Goal: Navigation & Orientation: Find specific page/section

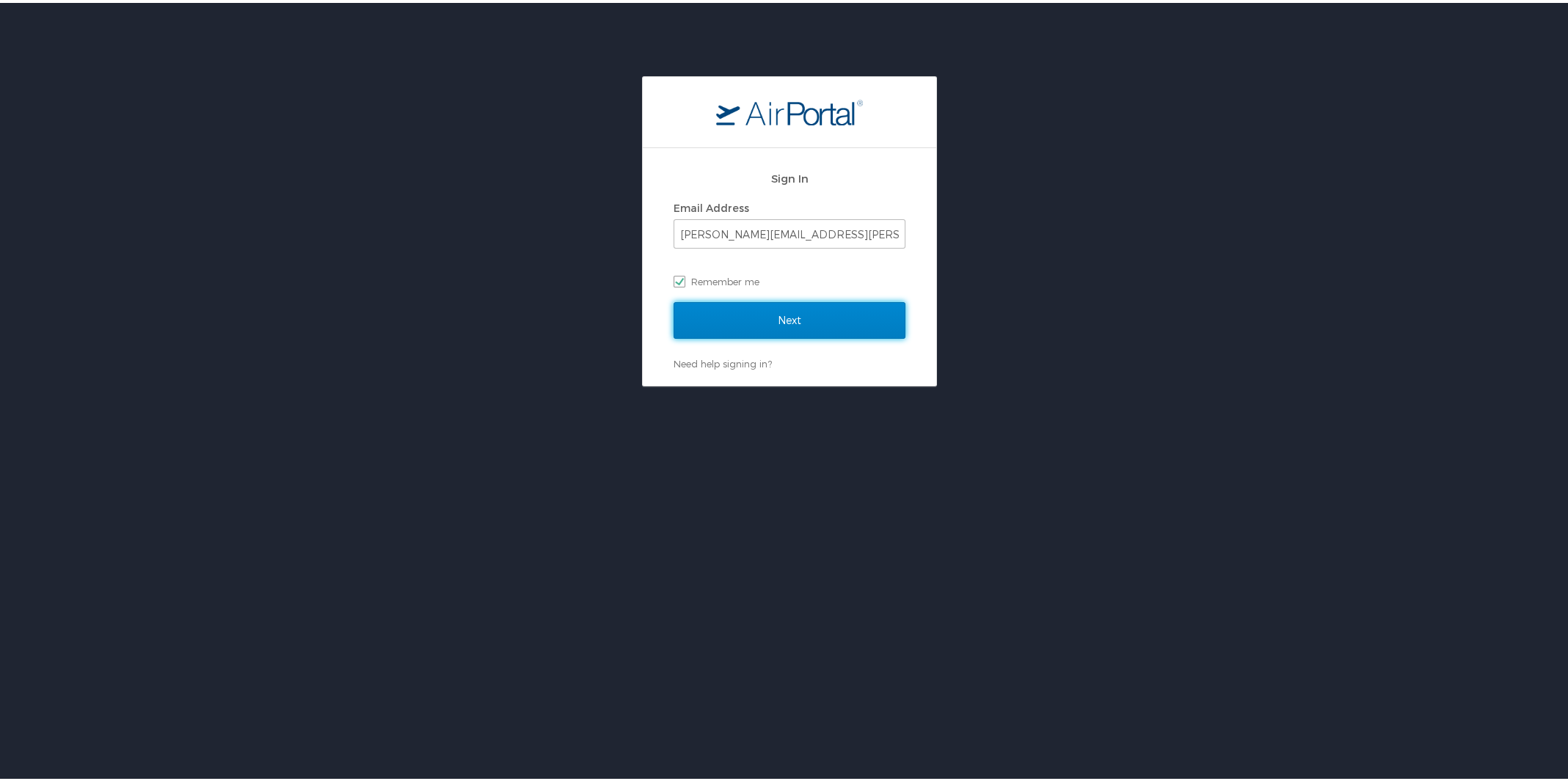
click at [758, 313] on input "Next" at bounding box center [790, 318] width 232 height 36
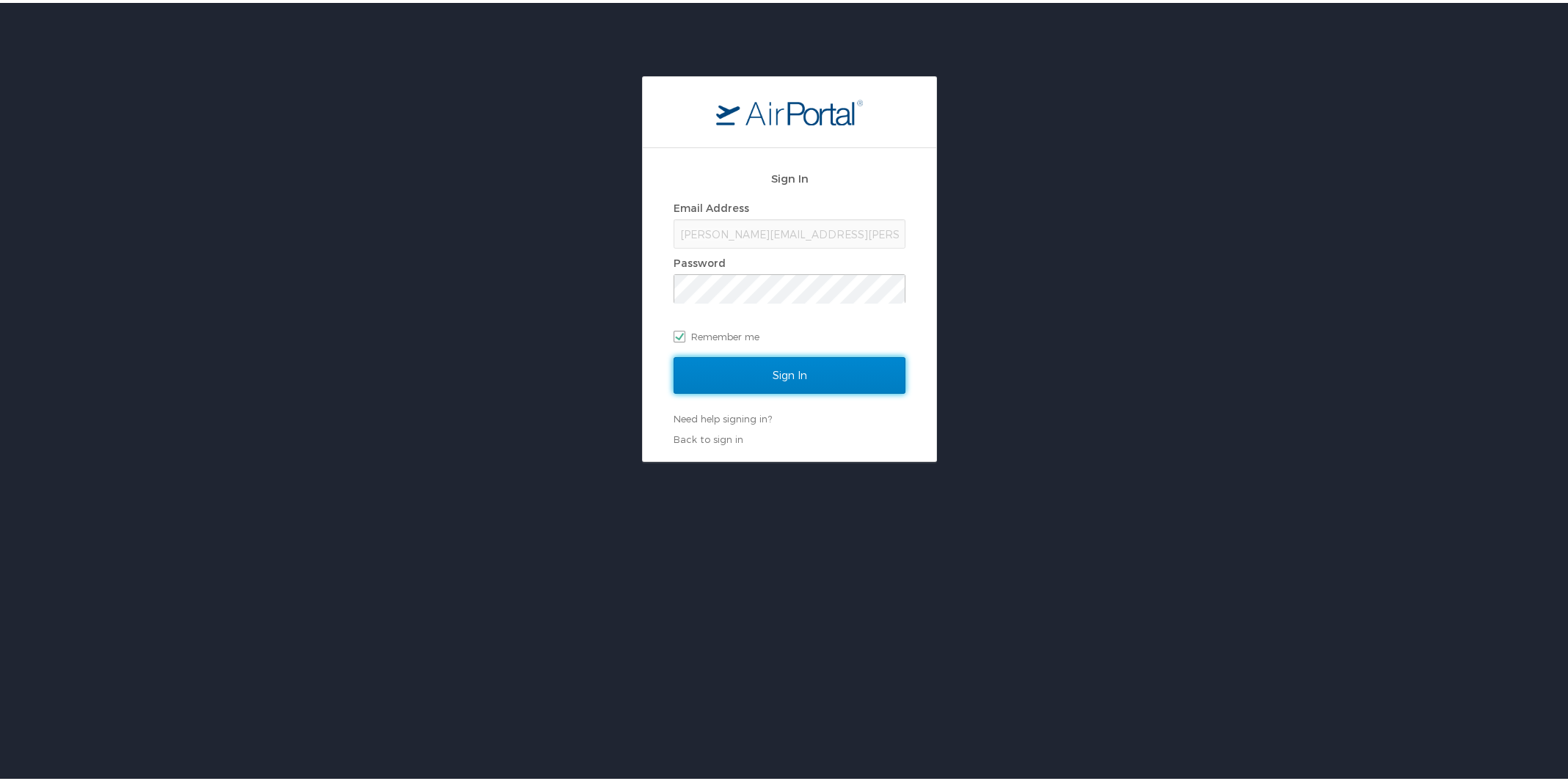
click at [752, 376] on input "Sign In" at bounding box center [790, 372] width 232 height 36
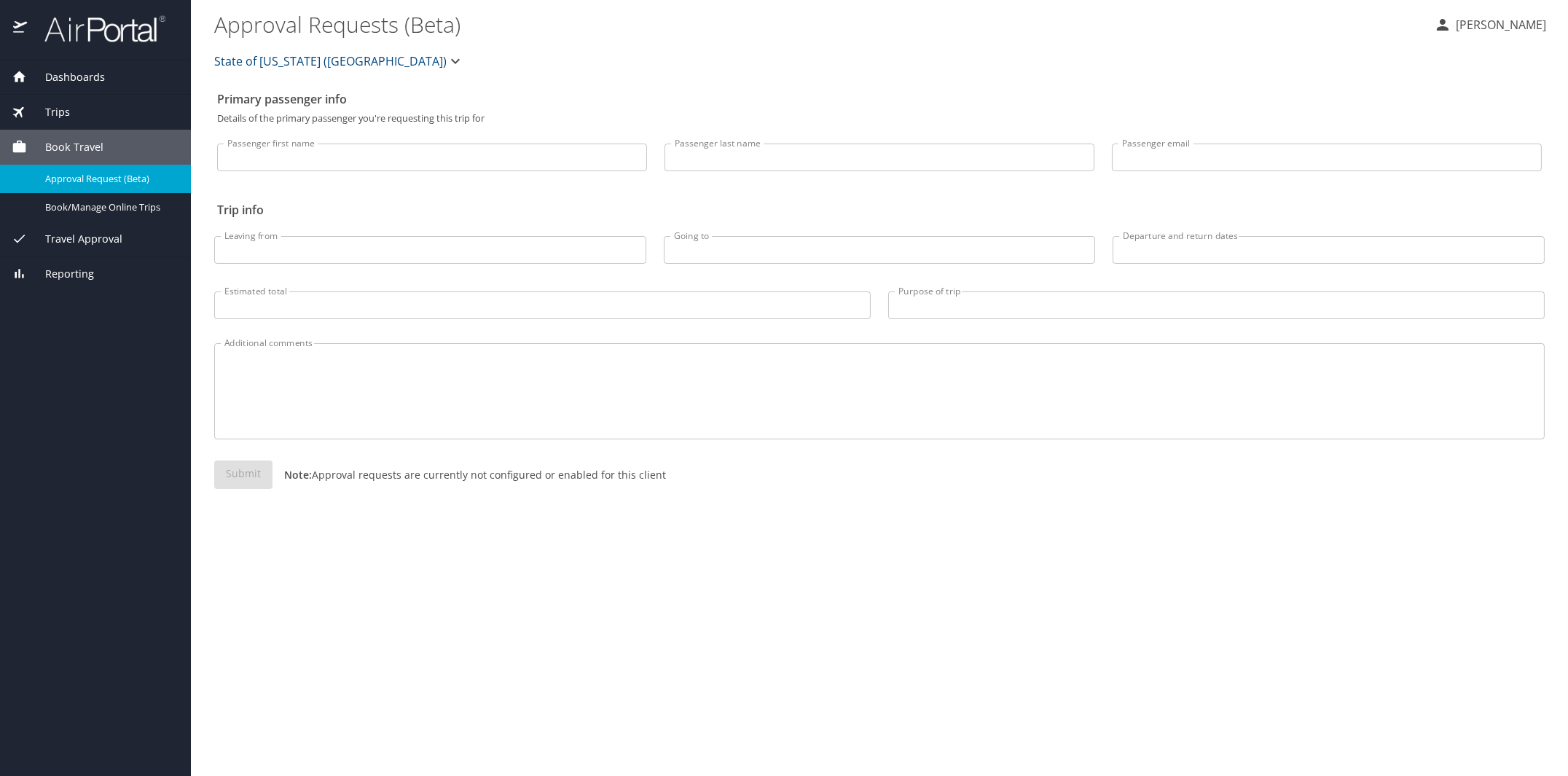
click at [68, 88] on div "Dashboards" at bounding box center [95, 77] width 191 height 35
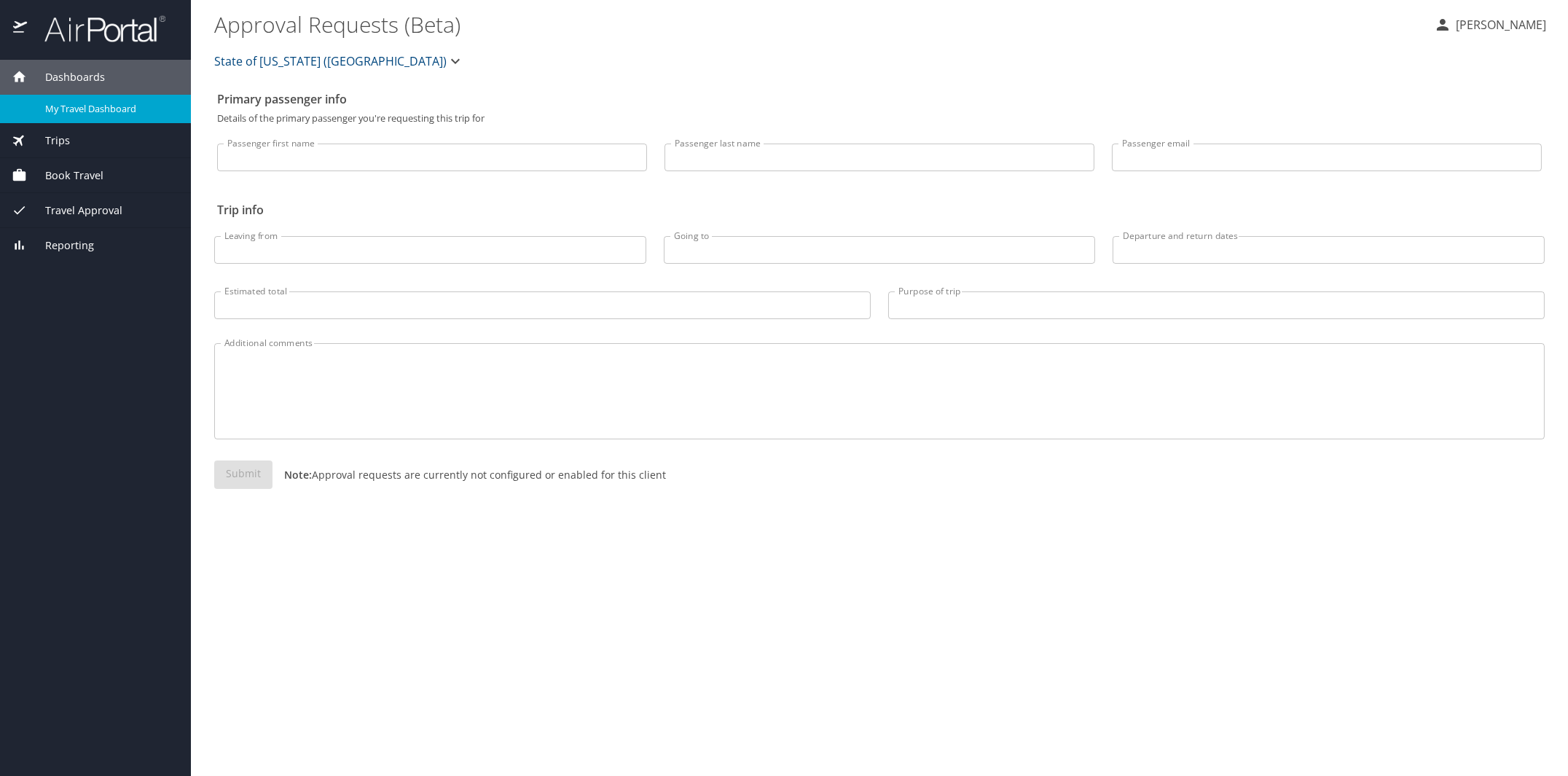
click at [68, 105] on span "My Travel Dashboard" at bounding box center [109, 108] width 128 height 14
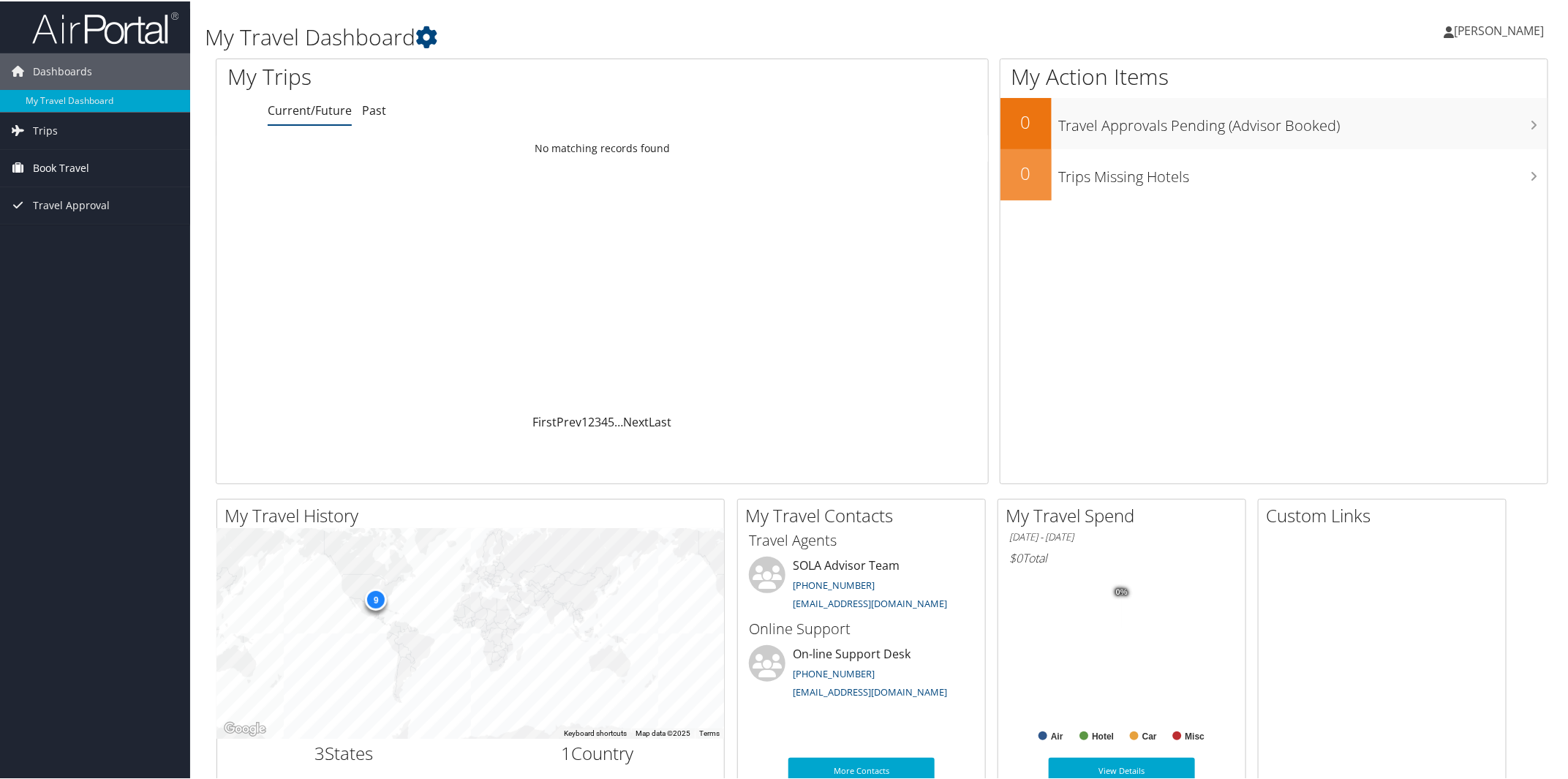
click at [53, 160] on span "Book Travel" at bounding box center [60, 167] width 56 height 36
click at [69, 213] on link "Book/Manage Online Trips" at bounding box center [94, 218] width 190 height 22
